Goal: Check status: Check status

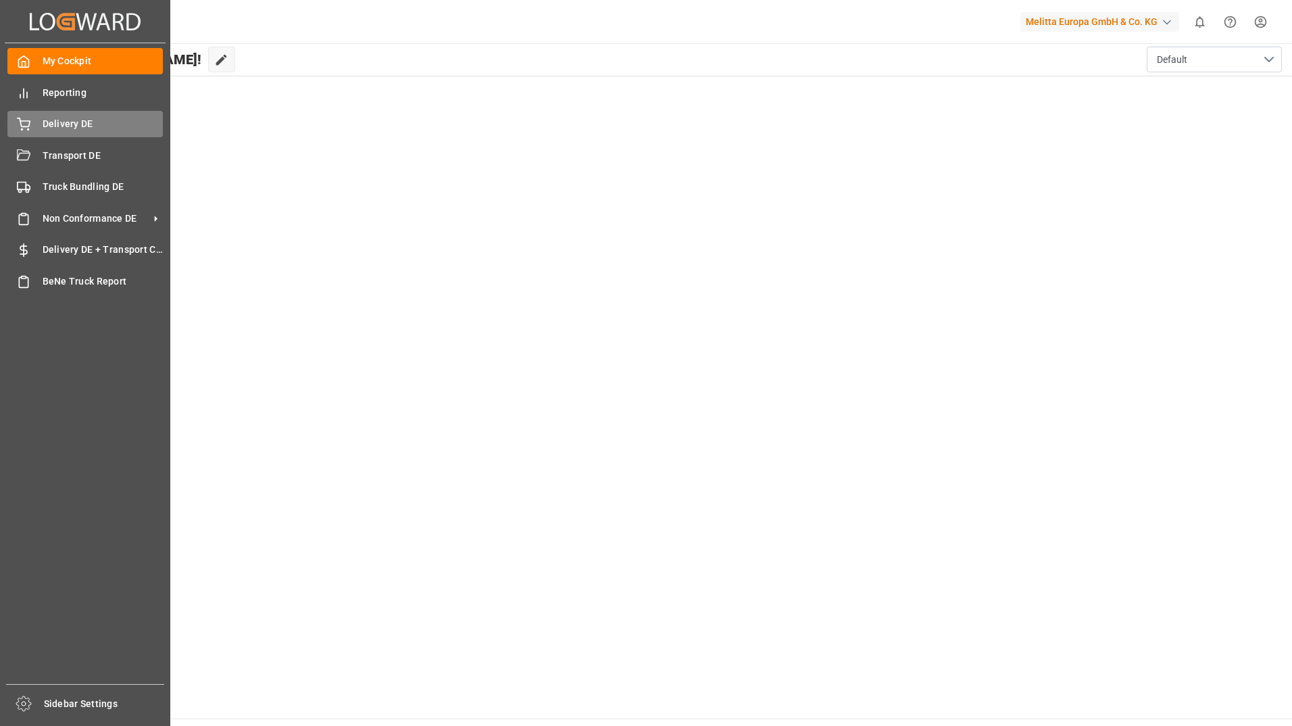
click at [28, 122] on icon at bounding box center [24, 122] width 12 height 9
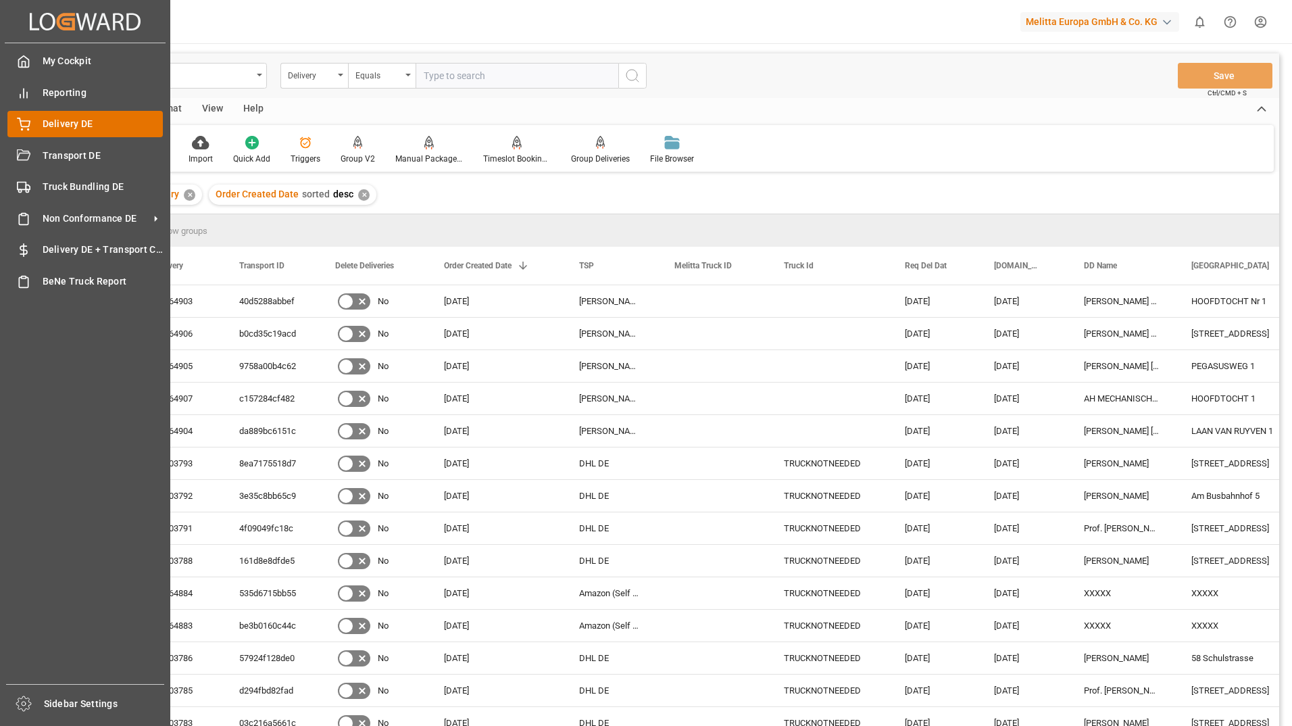
click at [53, 123] on span "Delivery DE" at bounding box center [103, 124] width 121 height 14
click at [28, 126] on icon at bounding box center [24, 125] width 14 height 14
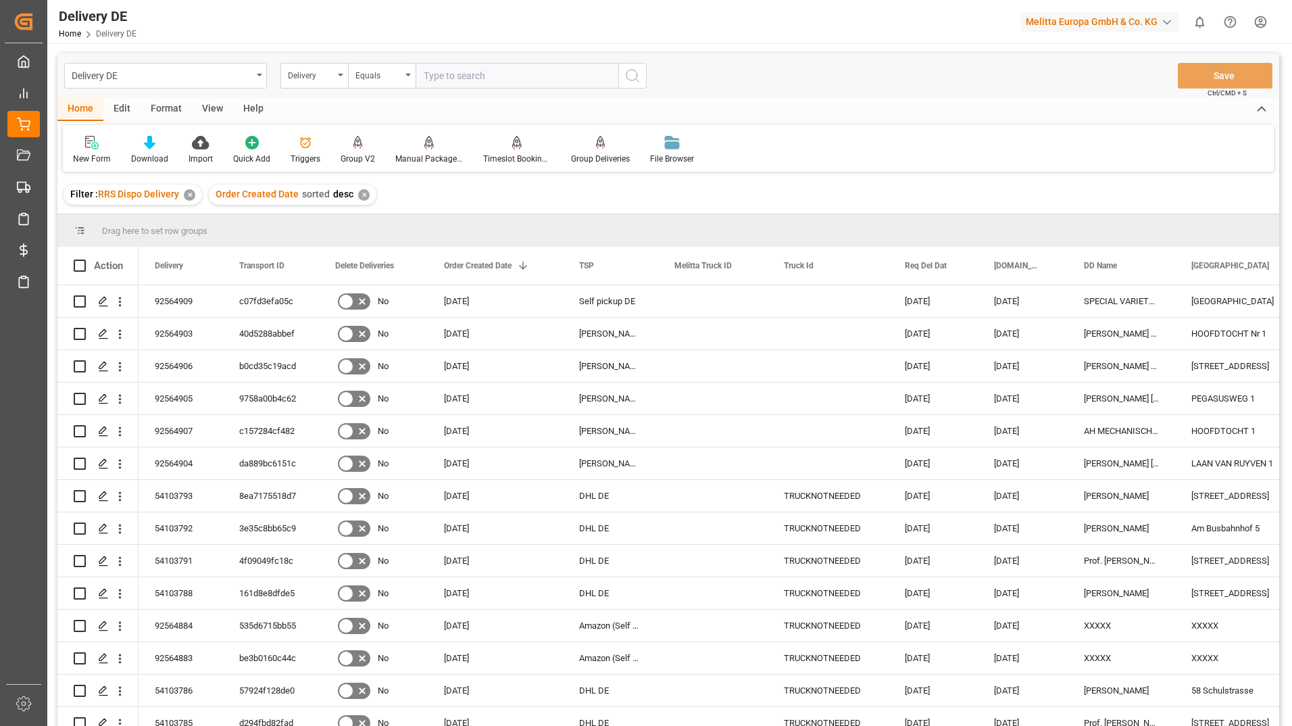
click at [792, 135] on div "New Form Download Import Quick Add Triggers Group V2 Manual Package TypeDetermi…" at bounding box center [668, 148] width 1211 height 47
drag, startPoint x: 233, startPoint y: 306, endPoint x: 284, endPoint y: 303, distance: 51.5
